Goal: Information Seeking & Learning: Learn about a topic

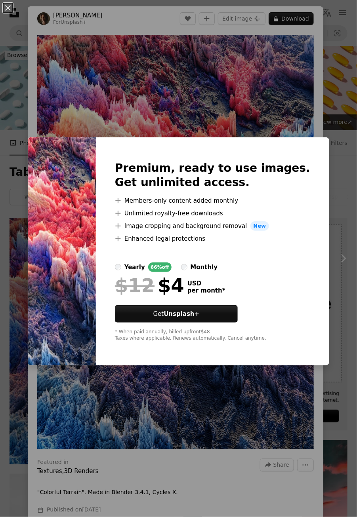
click at [306, 94] on div "An X shape Premium, ready to use images. Get unlimited access. A plus sign Memb…" at bounding box center [178, 258] width 357 height 517
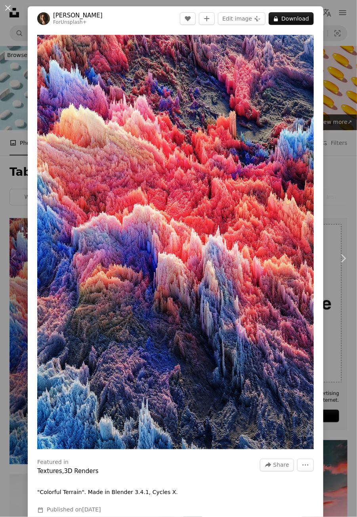
click at [13, 13] on button "An X shape" at bounding box center [8, 8] width 10 height 10
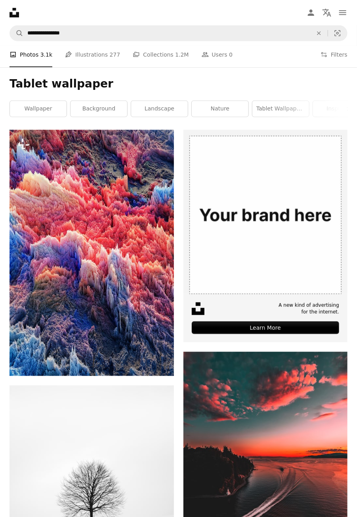
scroll to position [94, 0]
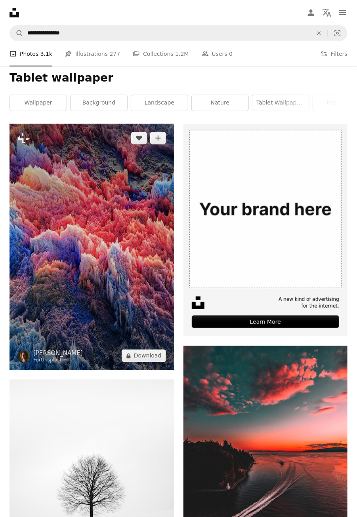
click at [68, 242] on img at bounding box center [92, 247] width 164 height 246
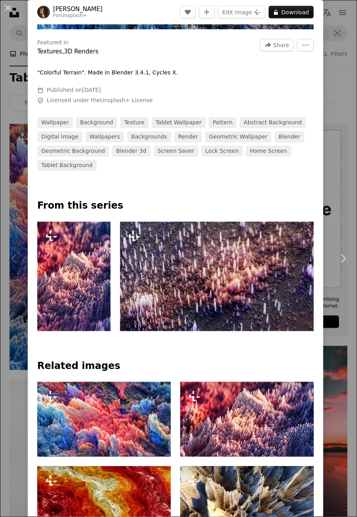
scroll to position [419, 0]
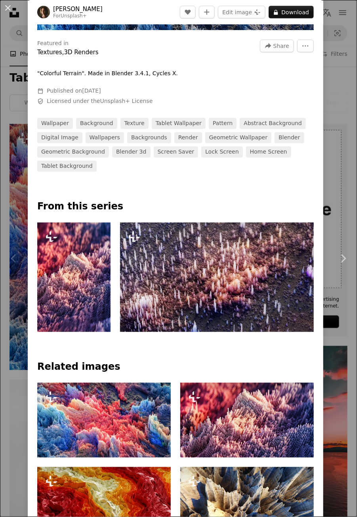
click at [129, 129] on link "texture" at bounding box center [134, 123] width 28 height 11
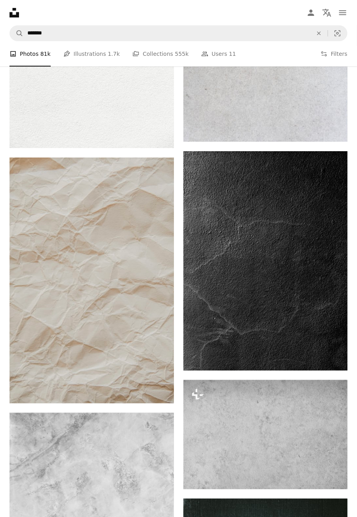
scroll to position [805, 0]
